Goal: Check status

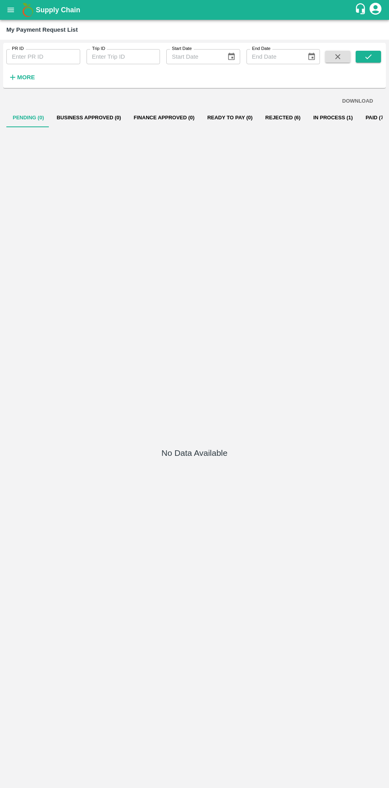
click at [316, 115] on button "In Process (1)" at bounding box center [333, 117] width 52 height 19
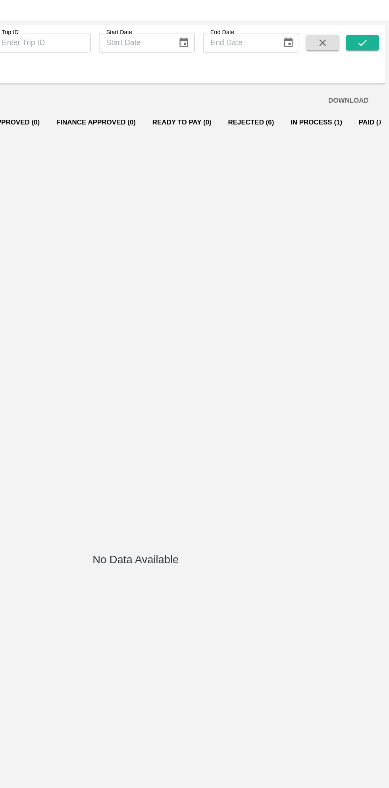
click at [329, 121] on button "In Process (1)" at bounding box center [333, 117] width 52 height 19
